Goal: Task Accomplishment & Management: Manage account settings

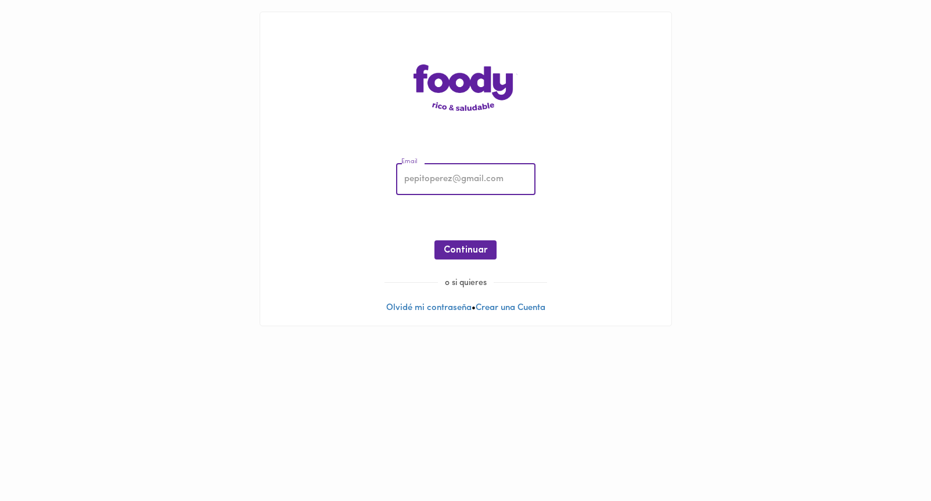
click at [449, 181] on input "email" at bounding box center [465, 180] width 139 height 32
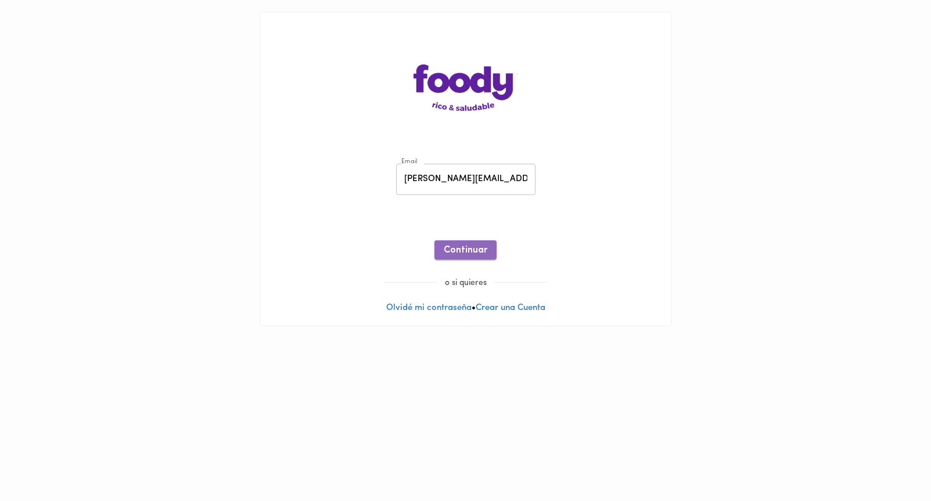
click at [473, 250] on span "Continuar" at bounding box center [466, 250] width 44 height 11
click at [468, 179] on input "[PERSON_NAME][EMAIL_ADDRESS][PERSON_NAME][DOMAIN_NAME]" at bounding box center [465, 180] width 139 height 32
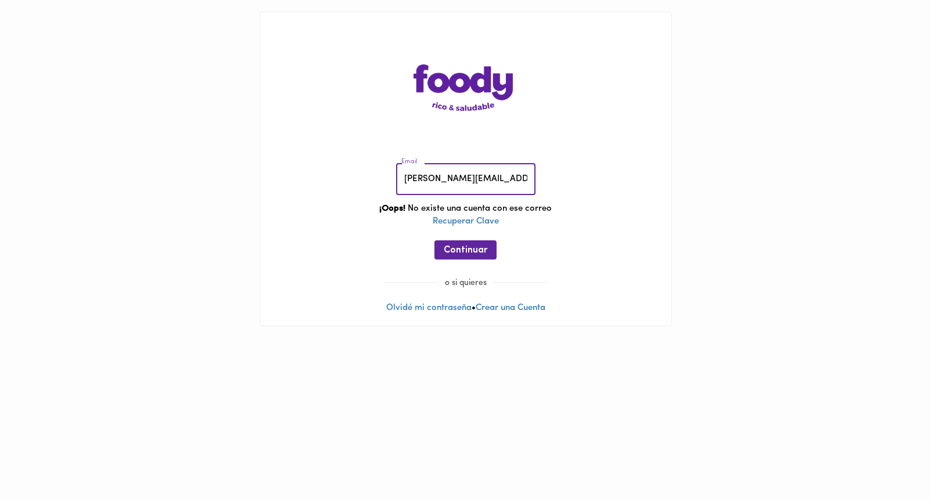
click at [468, 179] on input "[PERSON_NAME][EMAIL_ADDRESS][PERSON_NAME][DOMAIN_NAME]" at bounding box center [465, 180] width 139 height 32
type input "[PERSON_NAME][EMAIL_ADDRESS][PERSON_NAME][DOMAIN_NAME]"
click at [477, 248] on span "Continuar" at bounding box center [466, 250] width 44 height 11
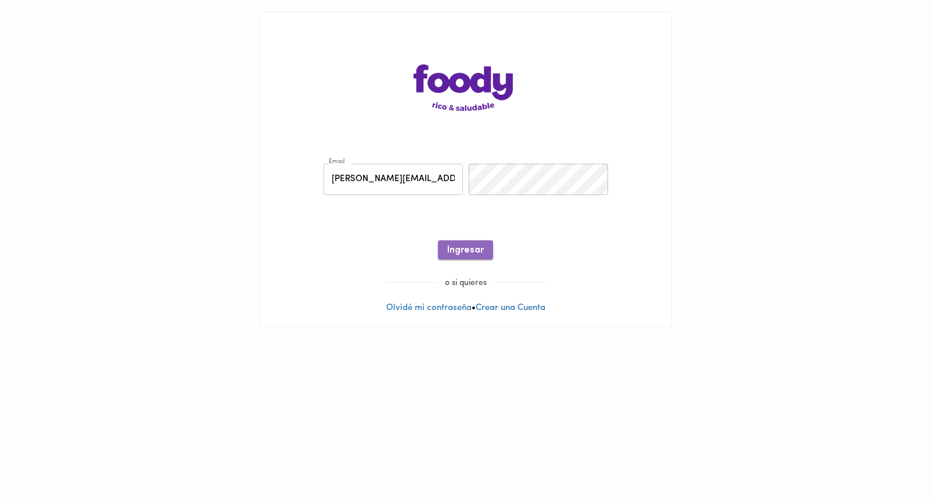
click at [470, 254] on span "Ingresar" at bounding box center [465, 250] width 37 height 11
